Goal: Task Accomplishment & Management: Manage account settings

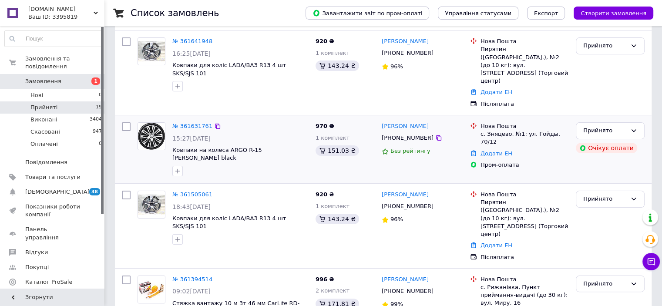
scroll to position [130, 0]
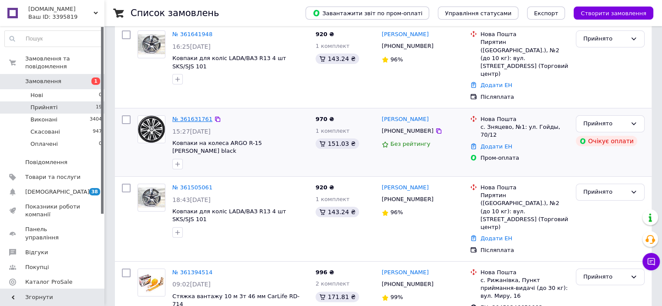
click at [180, 116] on link "№ 361631761" at bounding box center [192, 119] width 40 height 7
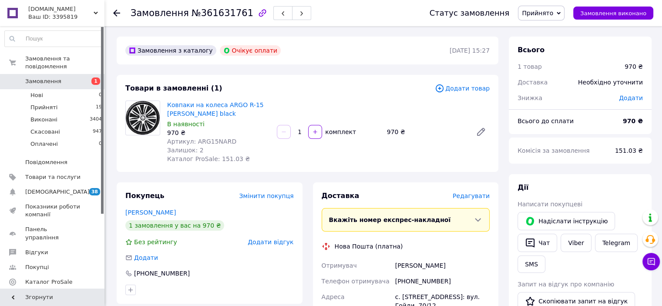
click at [115, 13] on use at bounding box center [116, 13] width 7 height 7
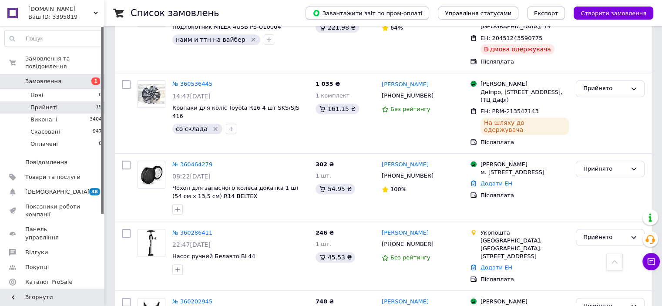
scroll to position [1044, 0]
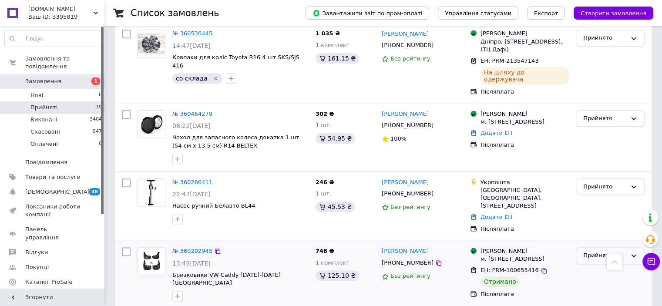
click at [638, 247] on div "Прийнято" at bounding box center [609, 255] width 69 height 17
click at [612, 266] on li "Виконано" at bounding box center [610, 274] width 68 height 16
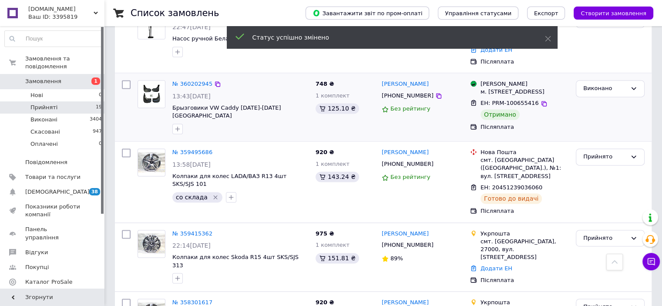
scroll to position [1215, 0]
